Goal: Information Seeking & Learning: Learn about a topic

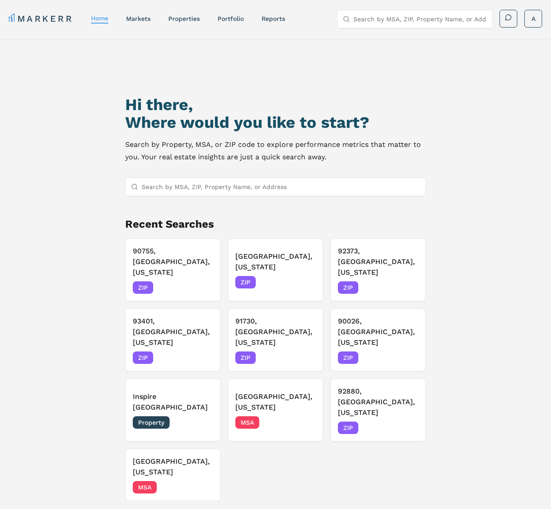
click at [203, 186] on input "Search by MSA, ZIP, Property Name, or Address" at bounding box center [281, 187] width 278 height 18
drag, startPoint x: 443, startPoint y: 246, endPoint x: 404, endPoint y: 209, distance: 54.6
click at [399, 246] on div "Hi there, Where would you like to start? Search by Property, MSA, or ZIP code t…" at bounding box center [276, 307] width 386 height 509
click at [195, 193] on input "Search by MSA, ZIP, Property Name, or Address" at bounding box center [281, 187] width 278 height 18
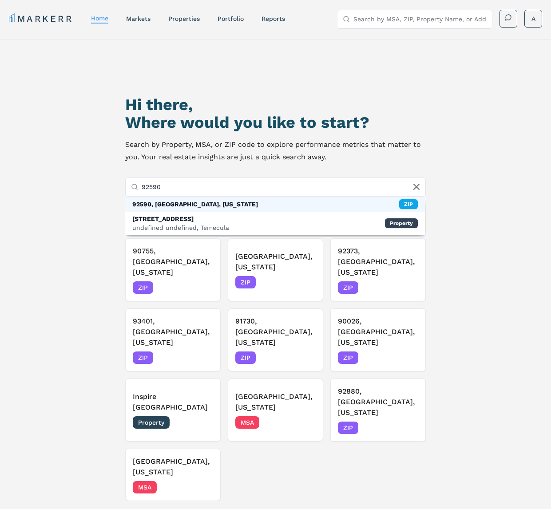
type input "92590"
click at [201, 203] on div "92590, [GEOGRAPHIC_DATA], [US_STATE]" at bounding box center [195, 204] width 126 height 9
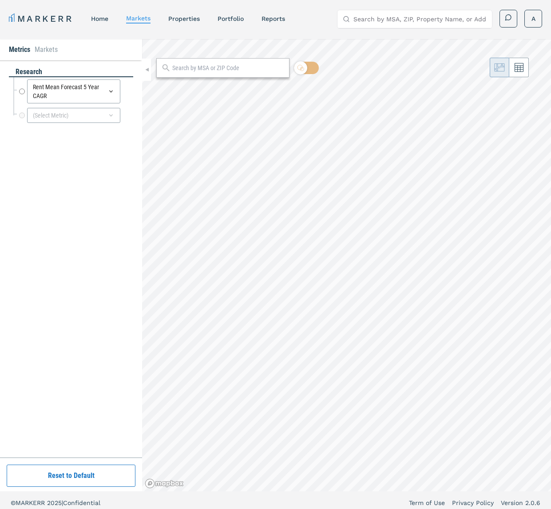
radio input "true"
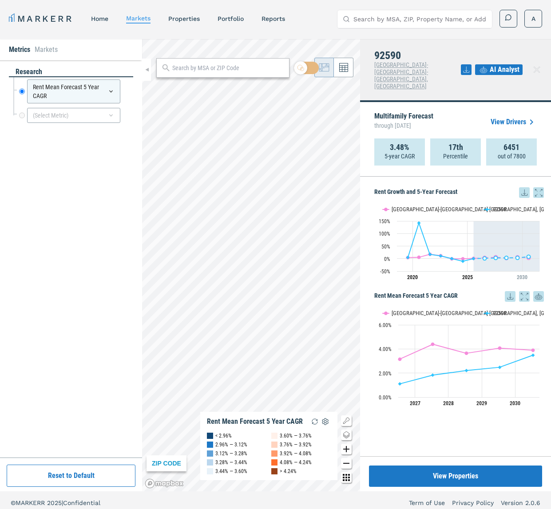
click at [67, 340] on div "research Rent Mean Forecast 5 Year CAGR Rent Mean Forecast 5 Year CAGR (Select …" at bounding box center [71, 259] width 124 height 384
